Goal: Find specific page/section: Find specific page/section

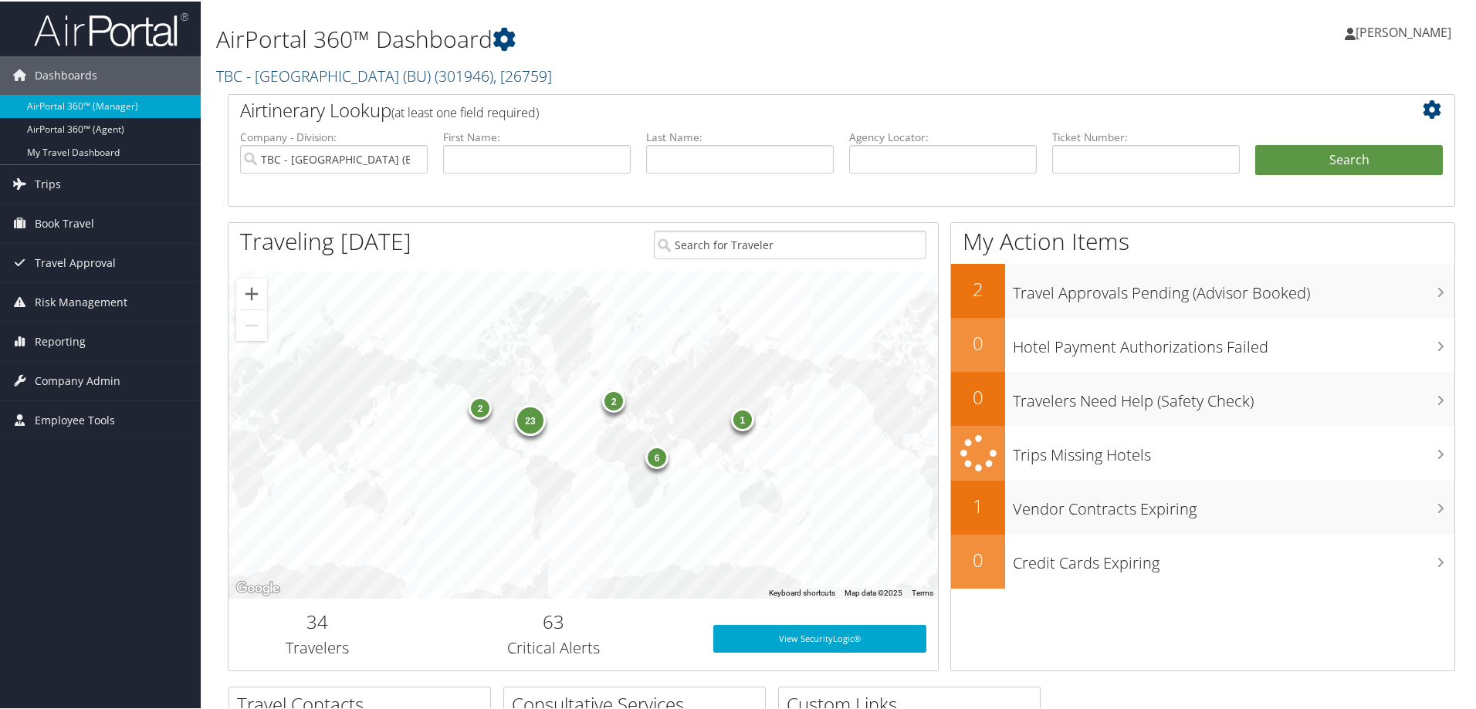
click at [518, 73] on span ", [ 26759 ]" at bounding box center [522, 74] width 59 height 21
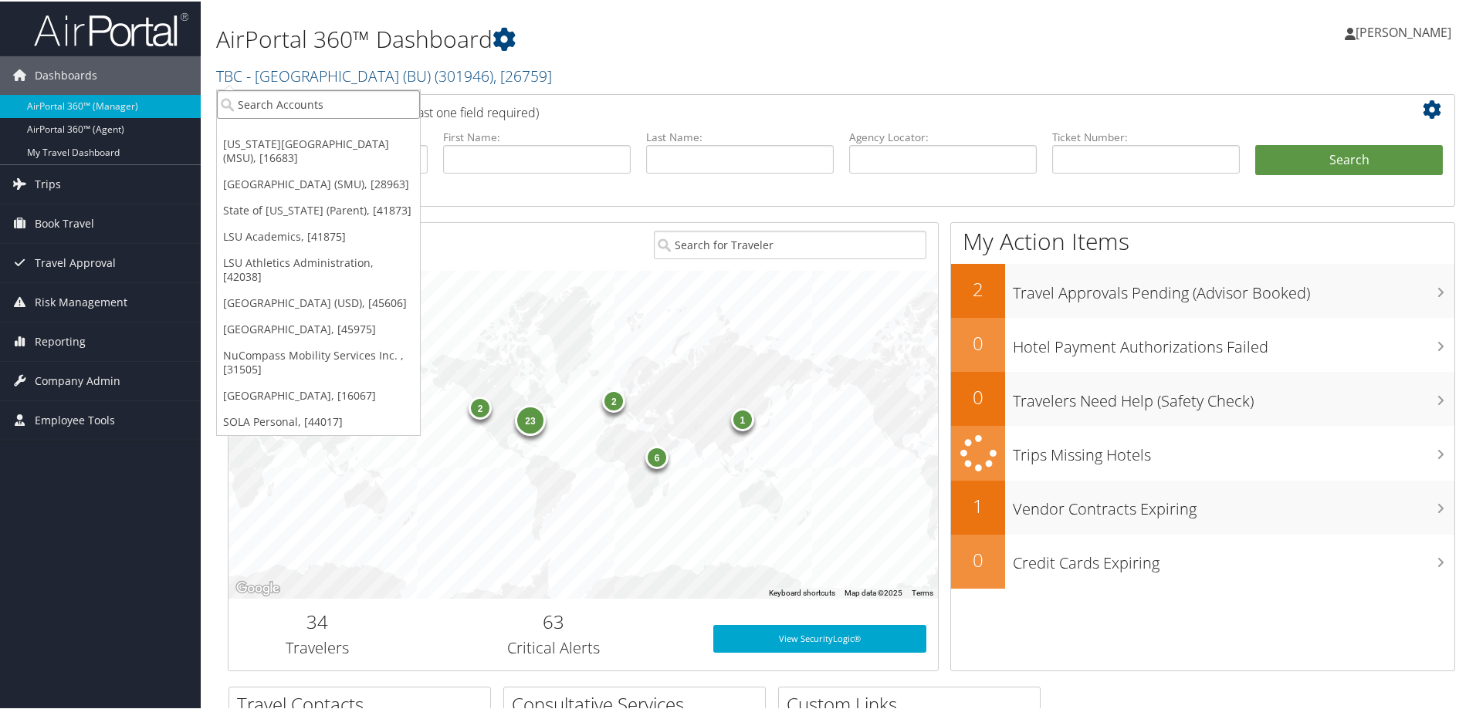
click at [341, 109] on input "search" at bounding box center [318, 103] width 203 height 29
type input "rice"
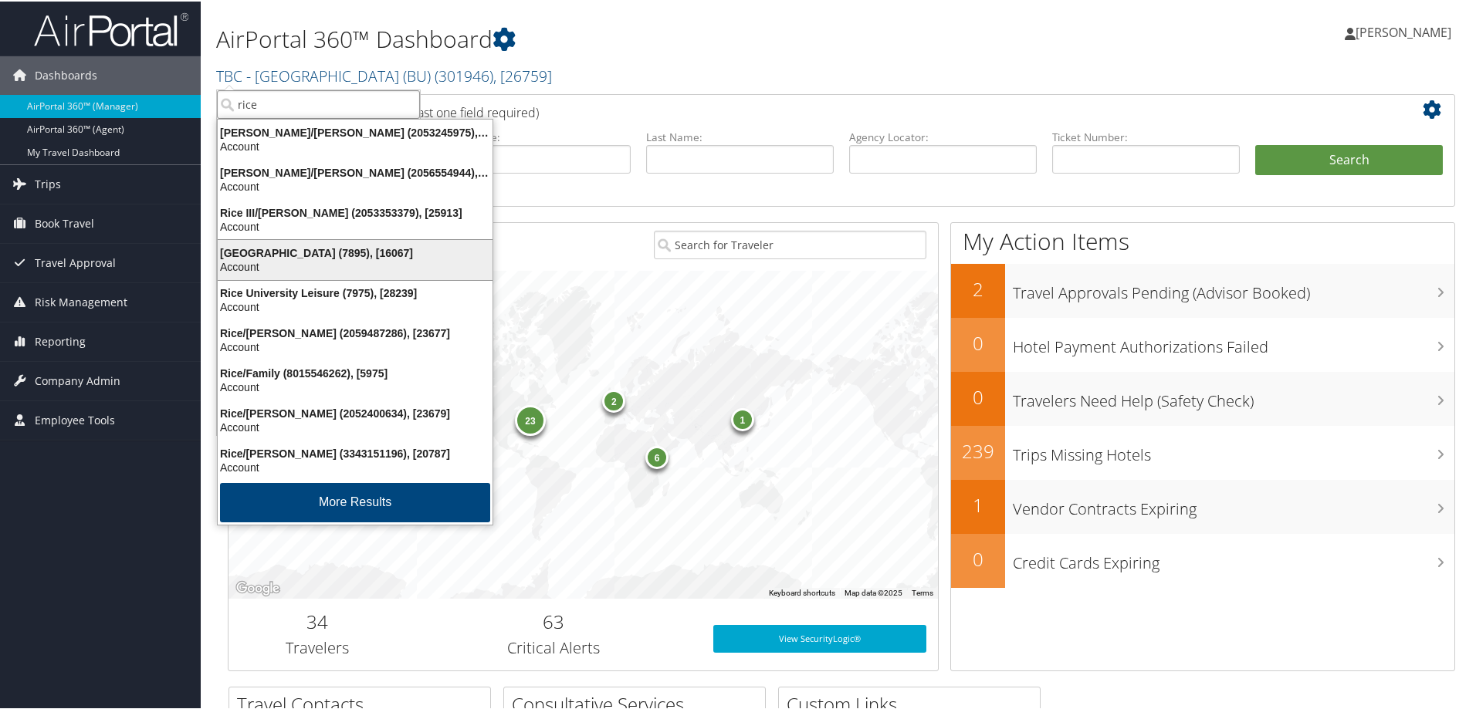
click at [289, 248] on div "Rice University (7895), [16067]" at bounding box center [354, 252] width 293 height 14
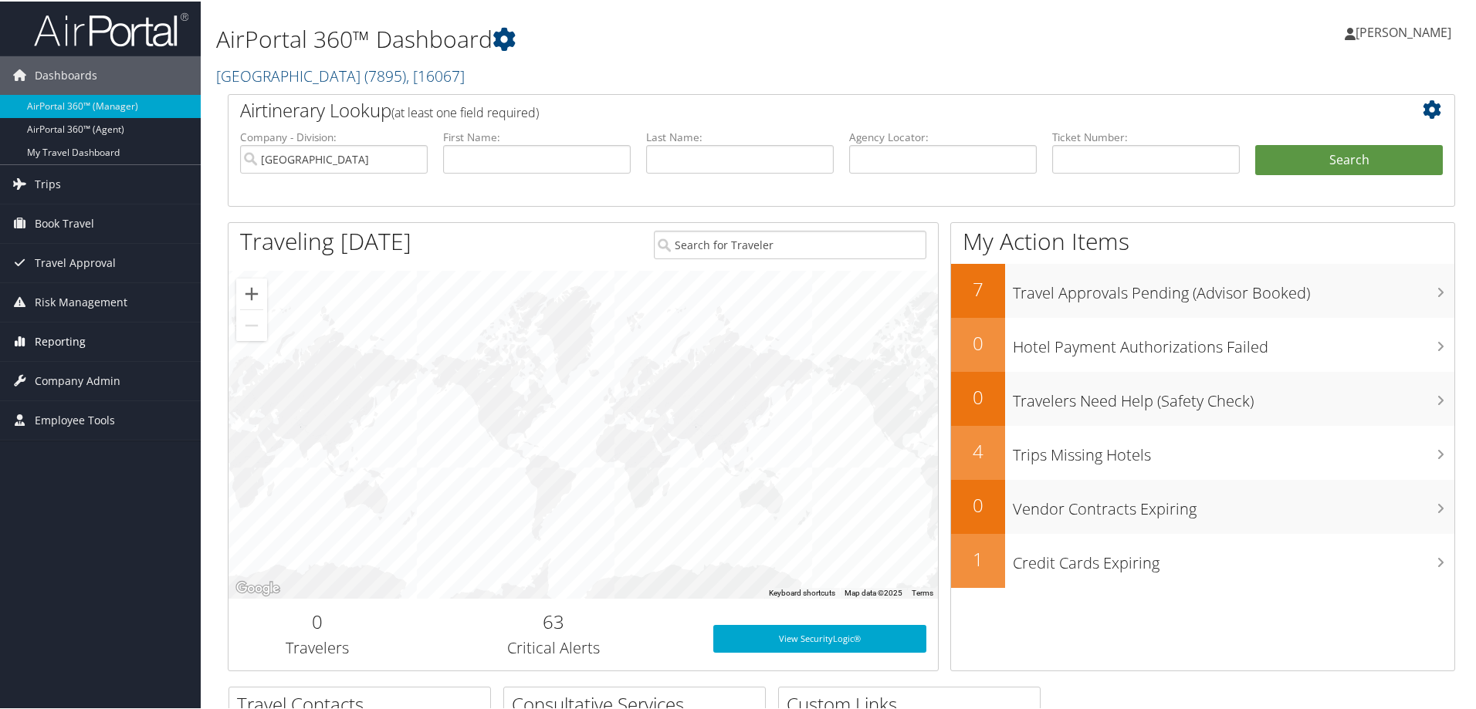
click at [81, 340] on span "Reporting" at bounding box center [60, 340] width 51 height 39
click at [83, 472] on span "Company Admin" at bounding box center [78, 472] width 86 height 39
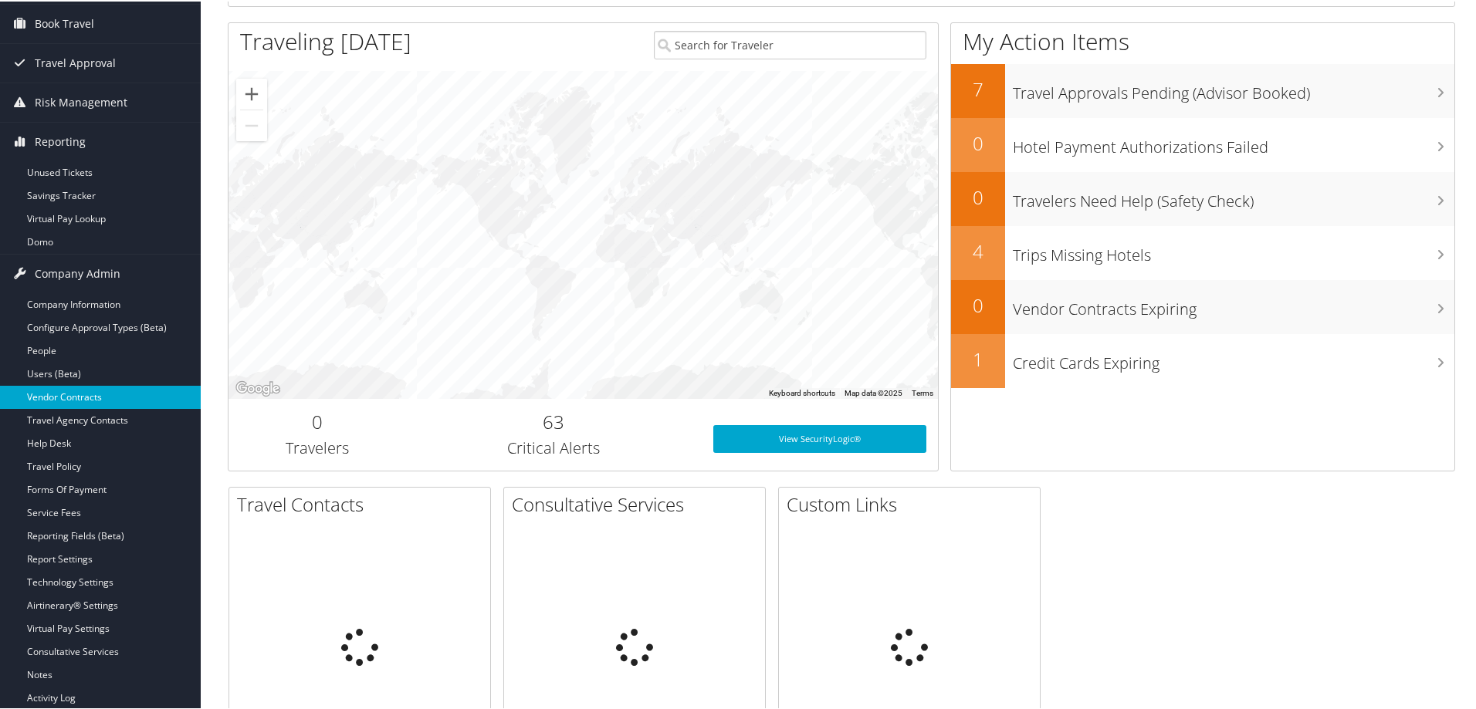
scroll to position [232, 0]
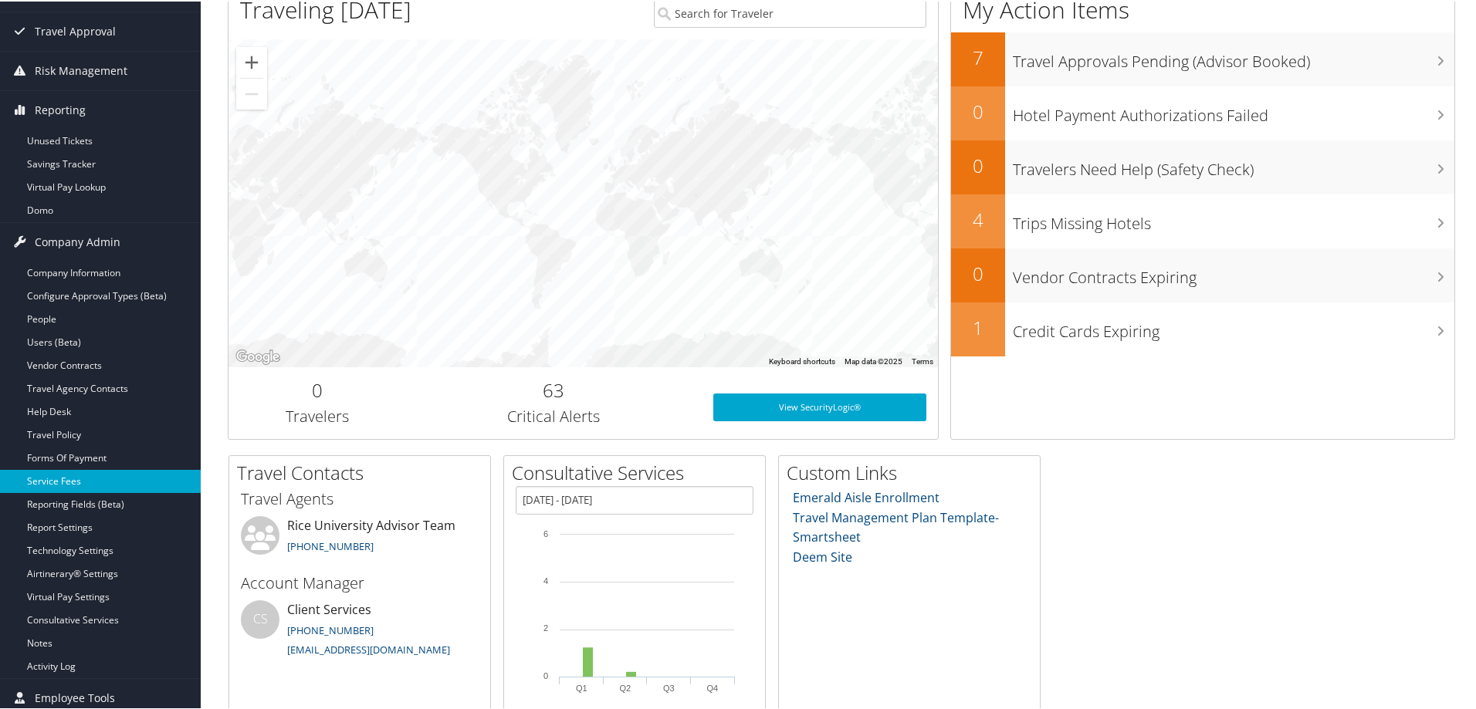
click at [69, 479] on link "Service Fees" at bounding box center [100, 479] width 201 height 23
